Goal: Transaction & Acquisition: Purchase product/service

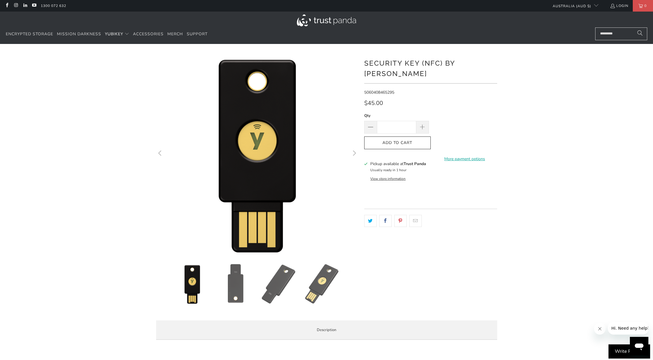
click at [594, 162] on div "*" at bounding box center [326, 199] width 653 height 292
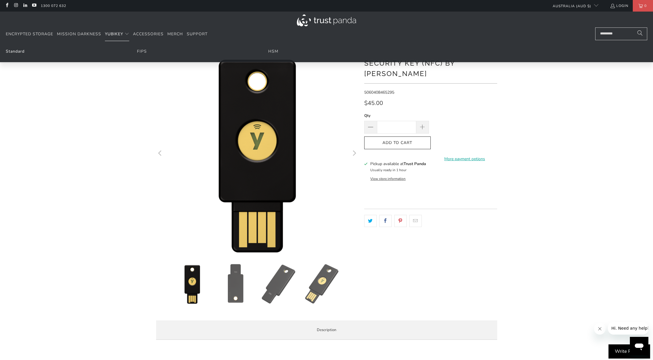
click at [20, 52] on link "Standard" at bounding box center [15, 51] width 19 height 5
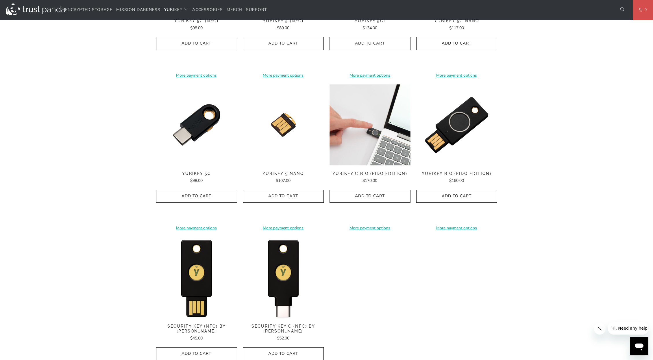
scroll to position [405, 0]
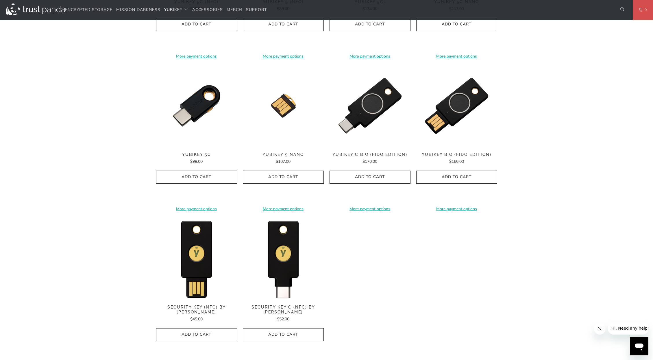
click at [406, 281] on div "**********" at bounding box center [326, 144] width 341 height 463
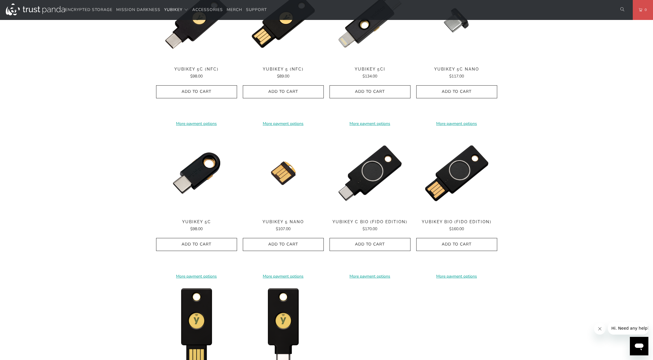
scroll to position [202, 0]
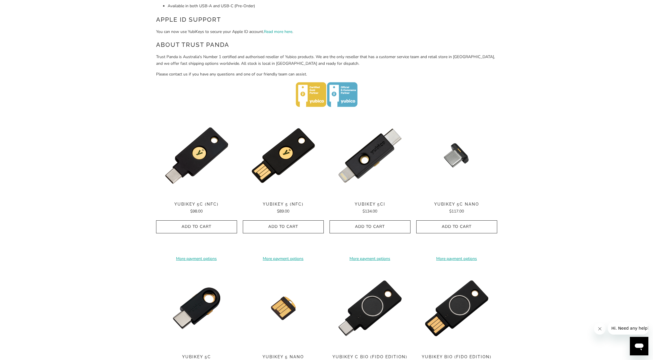
click at [66, 205] on div "Home / YubiKey for Businesses and Professionals YubiKey 5 Series Multi-protocol…" at bounding box center [326, 212] width 653 height 741
click at [26, 229] on div "Home / YubiKey for Businesses and Professionals YubiKey 5 Series Multi-protocol…" at bounding box center [326, 212] width 653 height 741
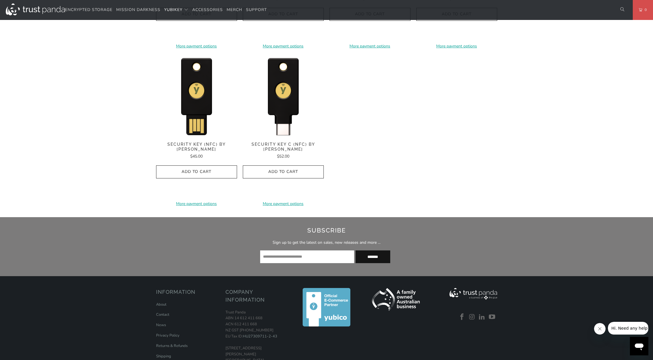
scroll to position [578, 0]
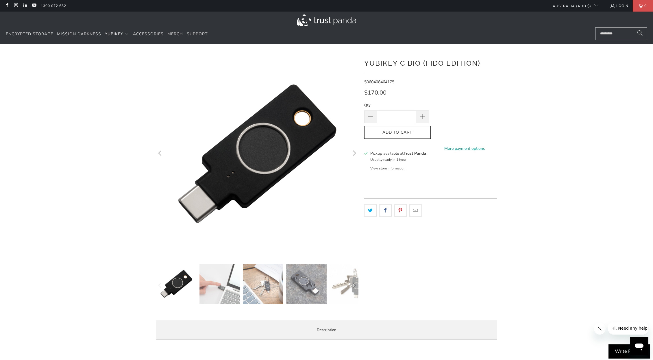
click at [232, 281] on img at bounding box center [220, 284] width 40 height 40
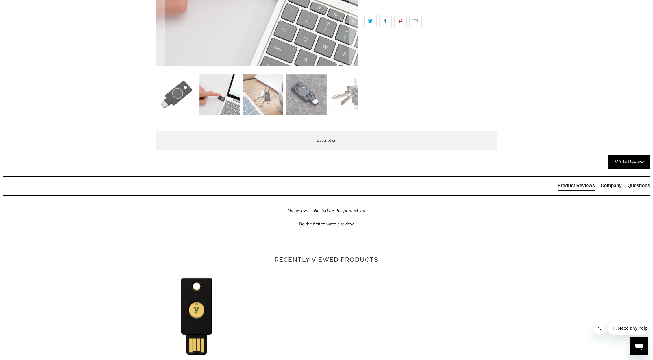
scroll to position [202, 0]
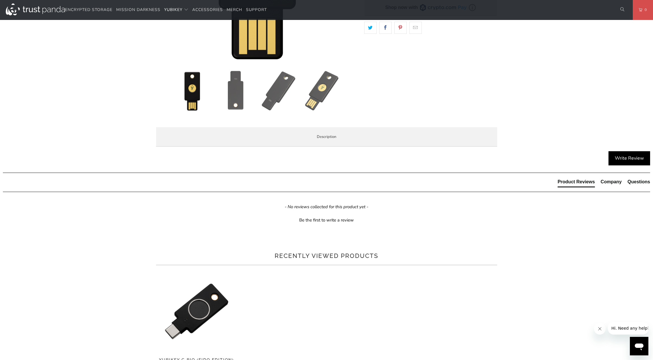
scroll to position [173, 0]
